Goal: Task Accomplishment & Management: Use online tool/utility

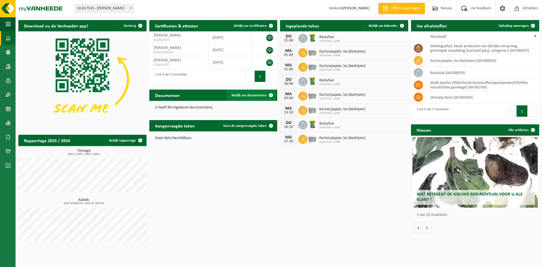
click at [246, 95] on span "Bekijk uw documenten" at bounding box center [249, 95] width 35 height 4
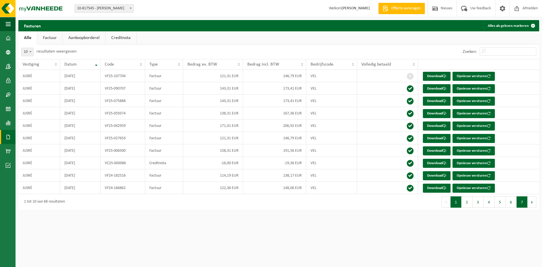
click at [522, 203] on button "7" at bounding box center [522, 201] width 11 height 11
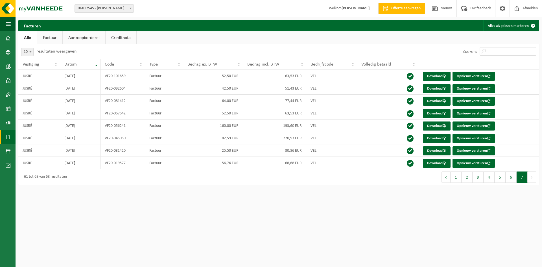
click at [532, 178] on button "Volgende" at bounding box center [532, 176] width 9 height 11
click at [508, 181] on button "6" at bounding box center [511, 176] width 11 height 11
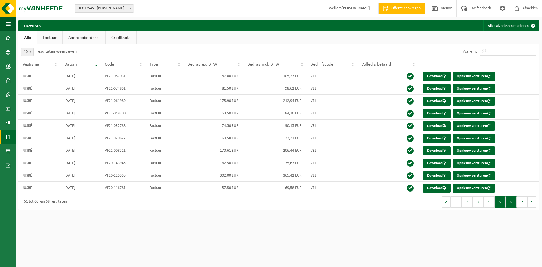
click at [499, 200] on button "5" at bounding box center [500, 201] width 11 height 11
click at [491, 208] on button "4" at bounding box center [489, 201] width 11 height 11
click at [477, 202] on button "3" at bounding box center [478, 201] width 11 height 11
click at [88, 42] on link "Aankoopborderel" at bounding box center [84, 37] width 43 height 13
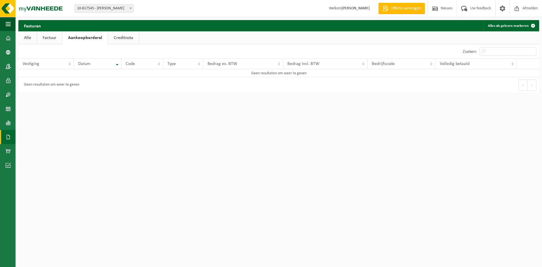
click at [54, 36] on link "Factuur" at bounding box center [49, 37] width 25 height 13
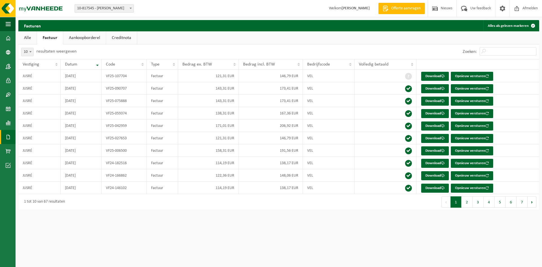
click at [31, 37] on link "Alle" at bounding box center [27, 37] width 18 height 13
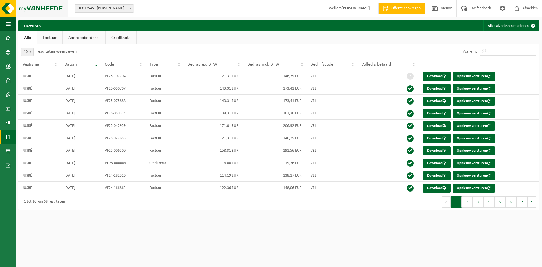
click at [37, 5] on img at bounding box center [34, 8] width 68 height 17
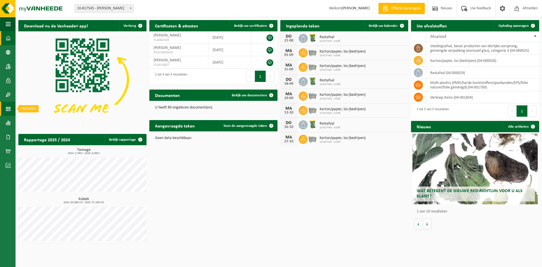
click at [9, 110] on span at bounding box center [8, 109] width 5 height 14
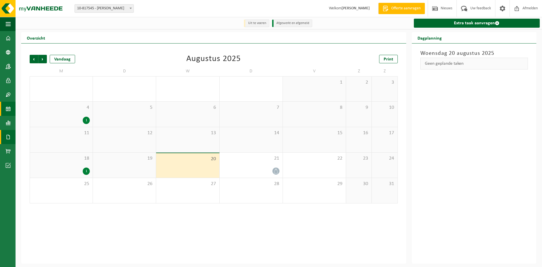
click at [8, 139] on span at bounding box center [8, 137] width 5 height 14
click at [39, 147] on span "Documenten" at bounding box center [43, 149] width 21 height 11
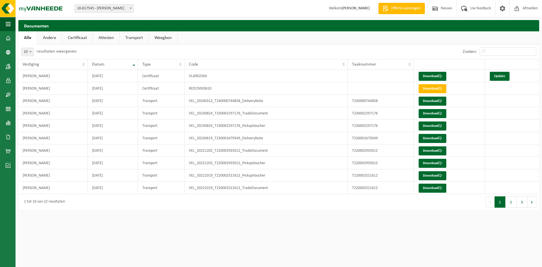
click at [523, 204] on button "3" at bounding box center [522, 201] width 11 height 11
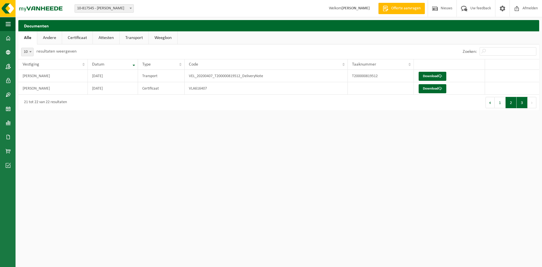
click at [511, 104] on button "2" at bounding box center [511, 102] width 11 height 11
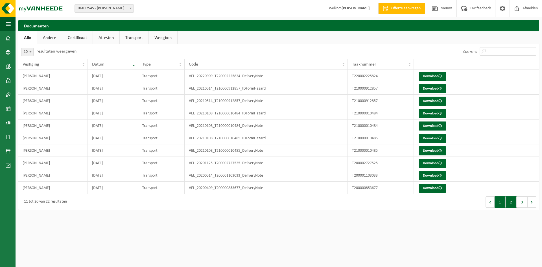
click at [501, 202] on button "1" at bounding box center [500, 201] width 11 height 11
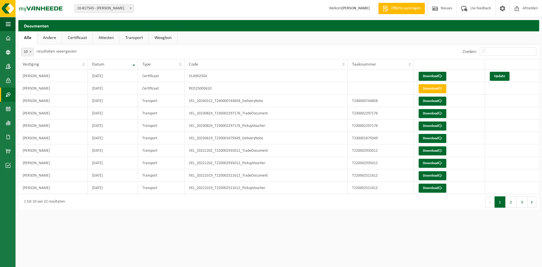
click at [6, 96] on span at bounding box center [8, 95] width 5 height 14
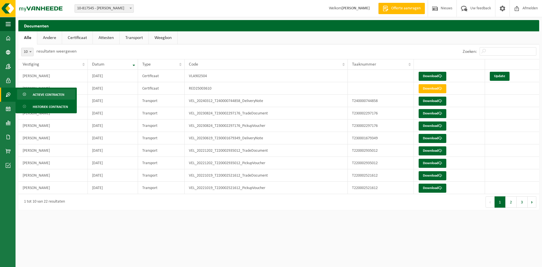
click at [39, 92] on span "Actieve contracten" at bounding box center [49, 94] width 32 height 11
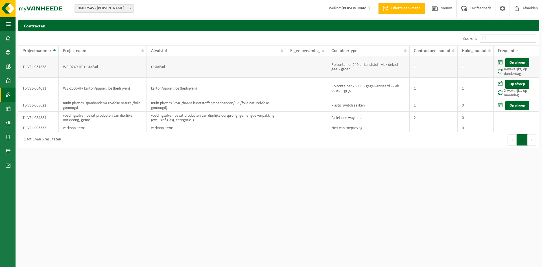
click at [499, 63] on span at bounding box center [500, 62] width 5 height 5
click at [511, 64] on link "Op afroep" at bounding box center [517, 62] width 24 height 9
click at [84, 68] on td "WB-0240-HP restafval" at bounding box center [103, 66] width 88 height 21
click at [80, 70] on td "WB-0240-HP restafval" at bounding box center [103, 66] width 88 height 21
click at [498, 71] on span at bounding box center [500, 71] width 5 height 5
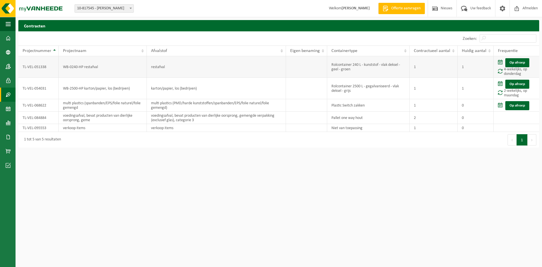
click at [365, 65] on td "Rolcontainer 240 L - kunststof - vlak deksel - geel - groen" at bounding box center [368, 66] width 82 height 21
click at [30, 69] on td "TL-VEL-051338" at bounding box center [38, 66] width 40 height 21
copy td "TL-VEL-051338"
